Goal: Browse casually

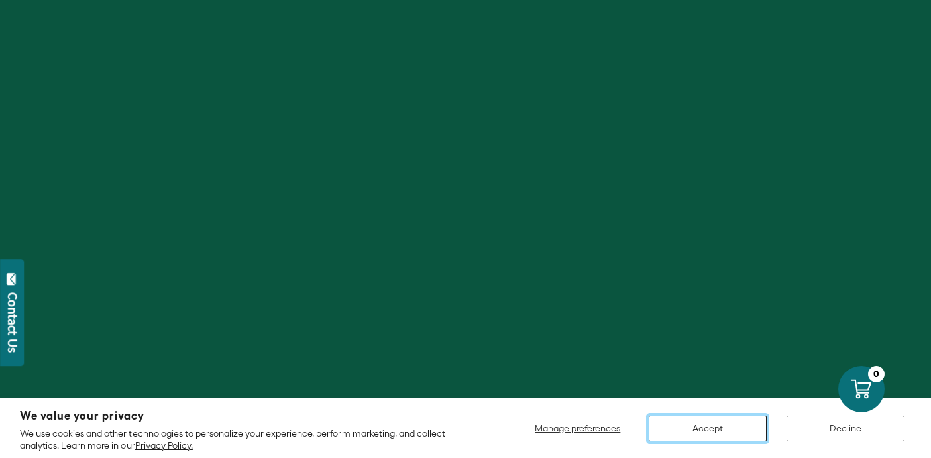
click at [690, 433] on button "Accept" at bounding box center [708, 428] width 118 height 26
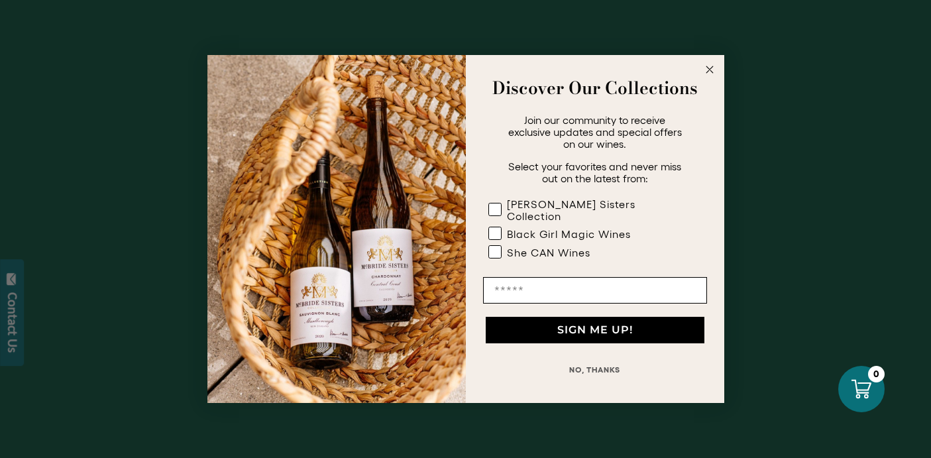
click at [712, 72] on icon "Close dialog" at bounding box center [709, 69] width 7 height 7
